Goal: Contribute content

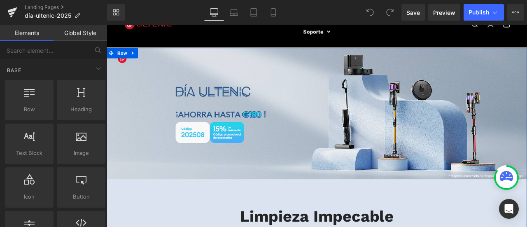
scroll to position [41, 0]
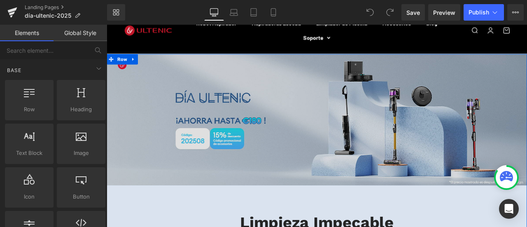
click at [285, 121] on img at bounding box center [356, 137] width 498 height 156
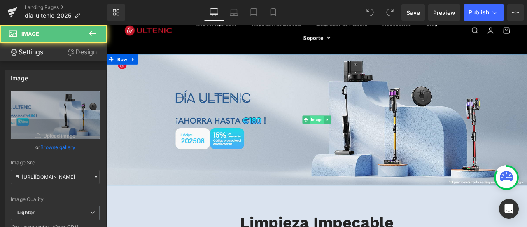
click at [351, 136] on span "Image" at bounding box center [355, 137] width 17 height 10
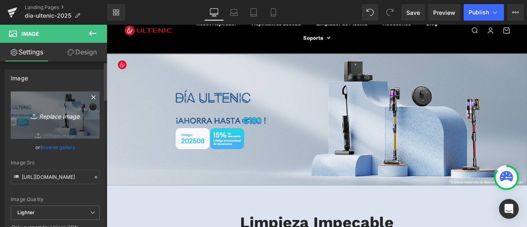
click at [56, 110] on icon "Replace Image" at bounding box center [55, 115] width 66 height 10
type input "C:\fakepath\landing page banner PC.jpg"
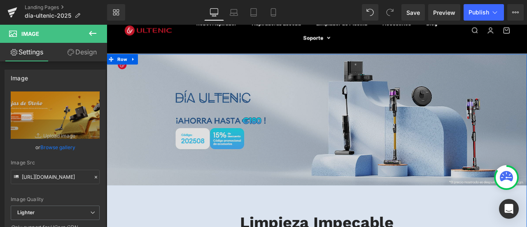
type input "[URL][DOMAIN_NAME]"
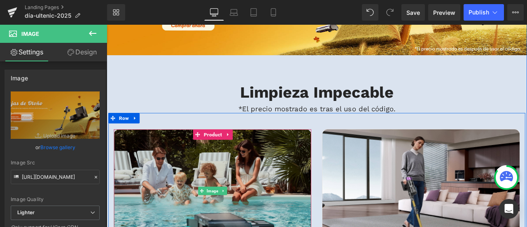
scroll to position [247, 0]
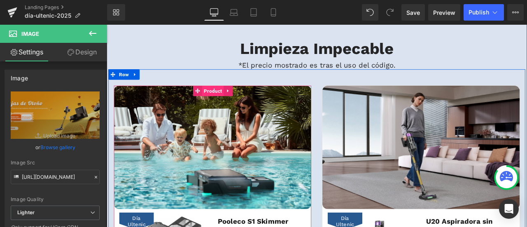
click at [228, 105] on span "Product" at bounding box center [233, 103] width 26 height 12
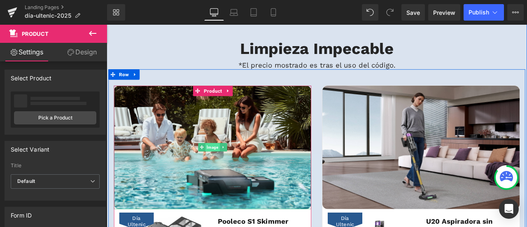
click at [230, 168] on span "Image" at bounding box center [232, 170] width 17 height 10
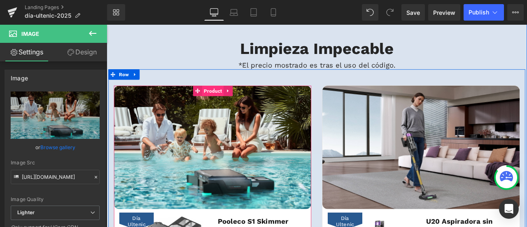
click at [226, 106] on span "Product" at bounding box center [233, 103] width 26 height 12
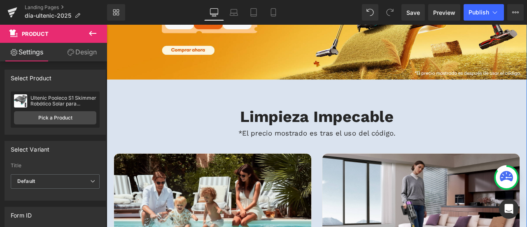
scroll to position [165, 0]
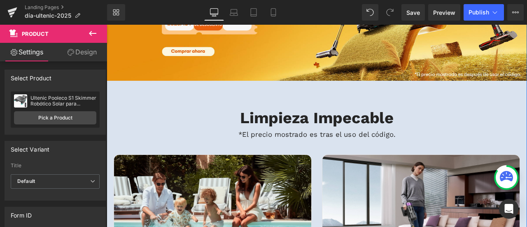
click at [186, 141] on h2 "Limpieza Impecable" at bounding box center [356, 135] width 494 height 22
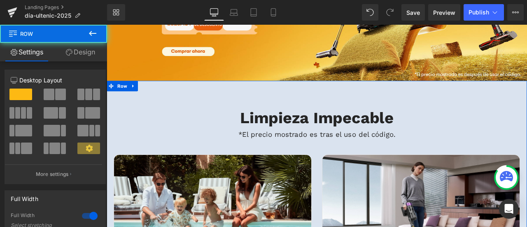
click at [76, 47] on link "Design" at bounding box center [81, 52] width 54 height 19
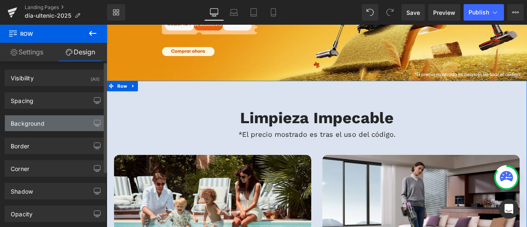
click at [58, 121] on div "Background" at bounding box center [55, 123] width 100 height 16
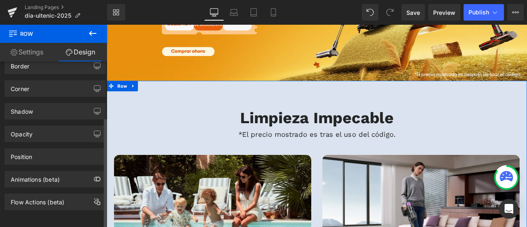
scroll to position [0, 0]
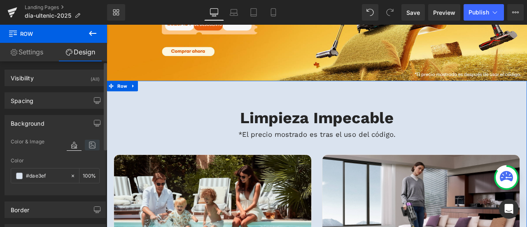
click at [89, 147] on icon at bounding box center [92, 145] width 15 height 11
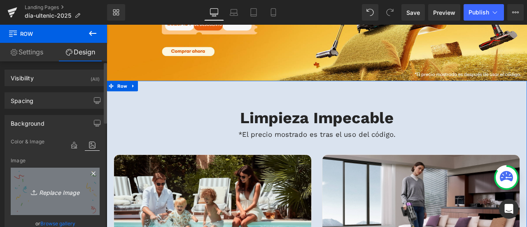
click at [58, 189] on icon "Replace Image" at bounding box center [55, 191] width 66 height 10
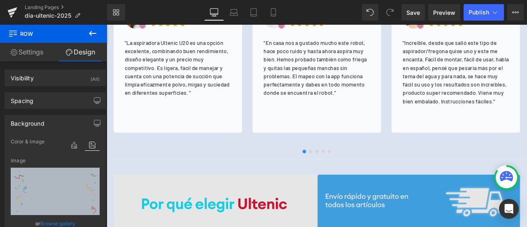
scroll to position [2305, 0]
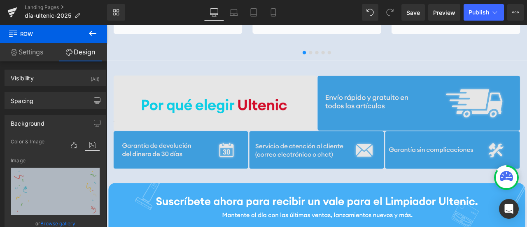
click at [305, 105] on img at bounding box center [356, 140] width 482 height 112
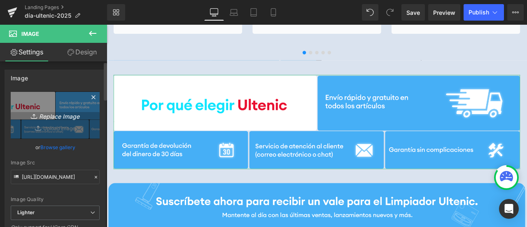
click at [46, 121] on link "Replace Image" at bounding box center [55, 114] width 89 height 47
type input "C:\fakepath\policy EDM.png"
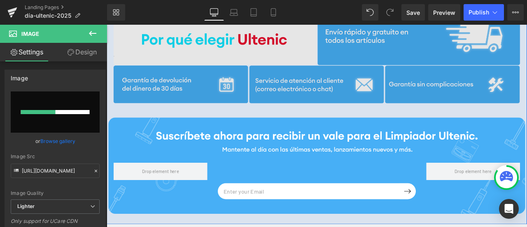
scroll to position [2387, 0]
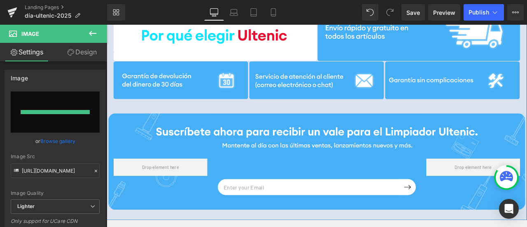
type input "[URL][DOMAIN_NAME]"
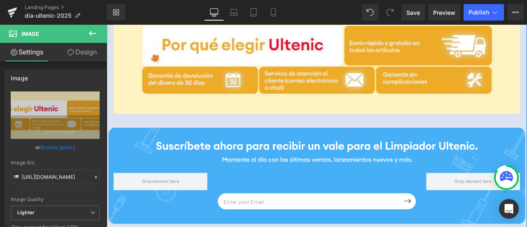
click at [355, 185] on div "Email Field Submit Button Row Newsletter Row" at bounding box center [356, 204] width 494 height 114
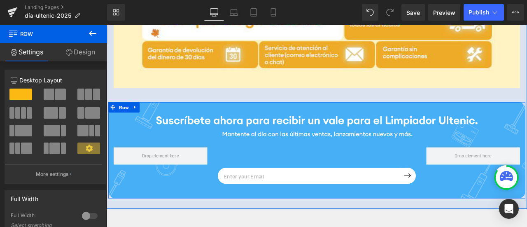
scroll to position [2470, 0]
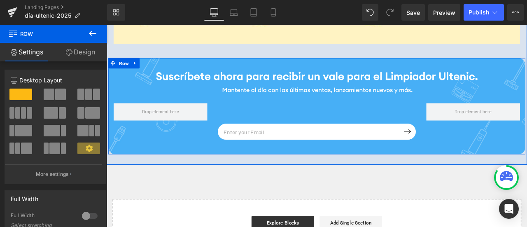
click at [262, 117] on div "Email Field Submit Button Row Newsletter Row" at bounding box center [356, 141] width 494 height 73
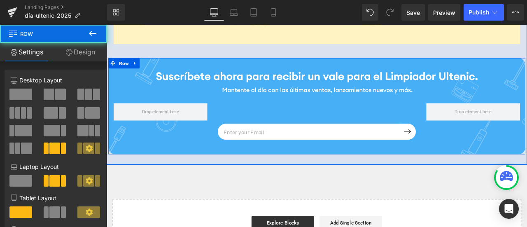
click at [275, 87] on div "Email Field Submit Button Row Newsletter Row" at bounding box center [356, 121] width 494 height 114
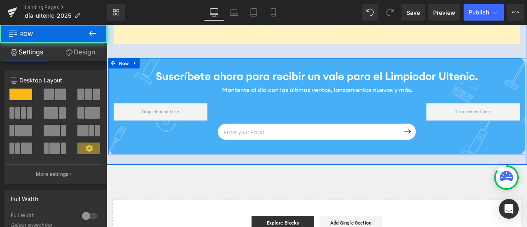
click at [272, 96] on div "Email Field Submit Button Row Newsletter Row" at bounding box center [356, 121] width 494 height 114
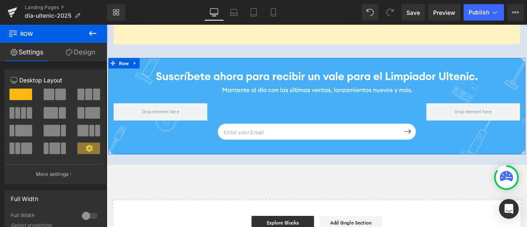
click at [91, 55] on link "Design" at bounding box center [81, 52] width 54 height 19
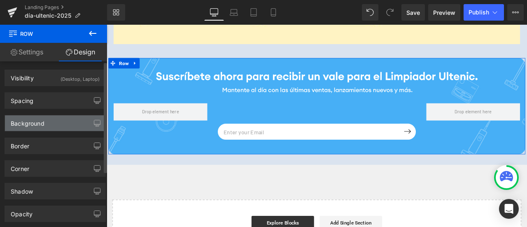
click at [52, 123] on div "Background" at bounding box center [55, 123] width 100 height 16
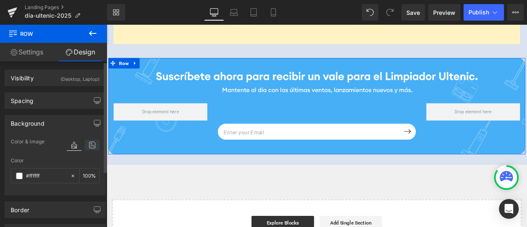
click at [88, 144] on icon at bounding box center [92, 145] width 15 height 11
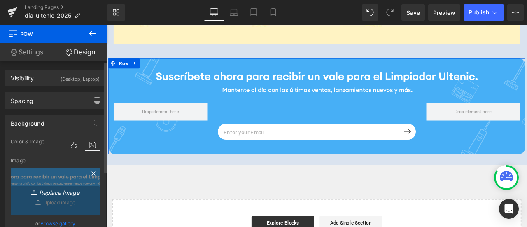
click at [56, 183] on link "Replace Image" at bounding box center [55, 191] width 89 height 47
type input "C:\fakepath\subscribe PC.png"
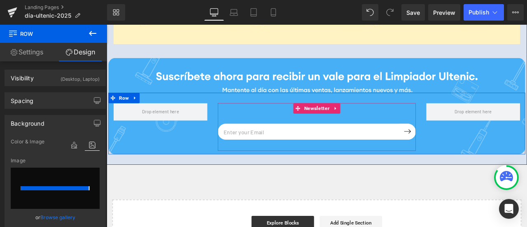
type input "[URL][DOMAIN_NAME]"
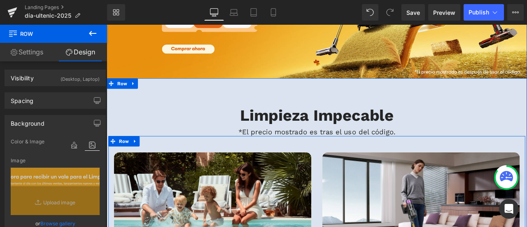
scroll to position [123, 0]
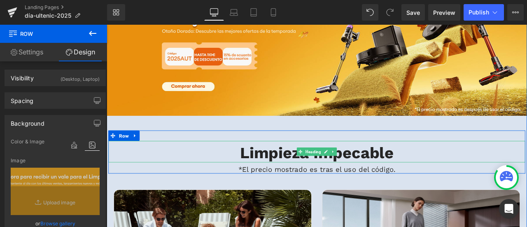
click at [311, 175] on b "Limpieza Impecable" at bounding box center [356, 176] width 182 height 22
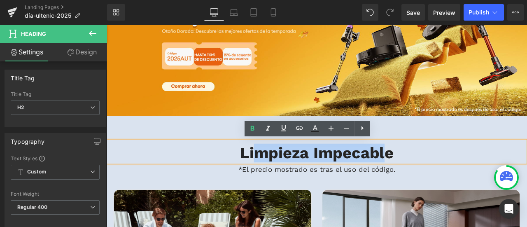
drag, startPoint x: 285, startPoint y: 176, endPoint x: 433, endPoint y: 176, distance: 148.2
click at [433, 176] on b "Limpieza Impecable" at bounding box center [356, 176] width 182 height 22
click at [340, 176] on b "Limpieza Impecable" at bounding box center [356, 176] width 182 height 22
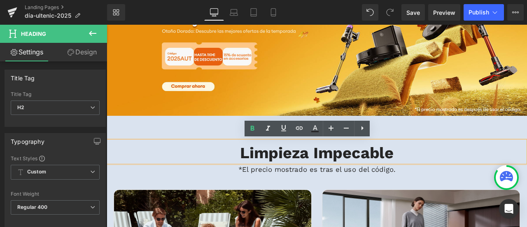
click at [279, 180] on b "Limpieza Impecable" at bounding box center [356, 176] width 182 height 22
